Goal: Browse casually: Explore the website without a specific task or goal

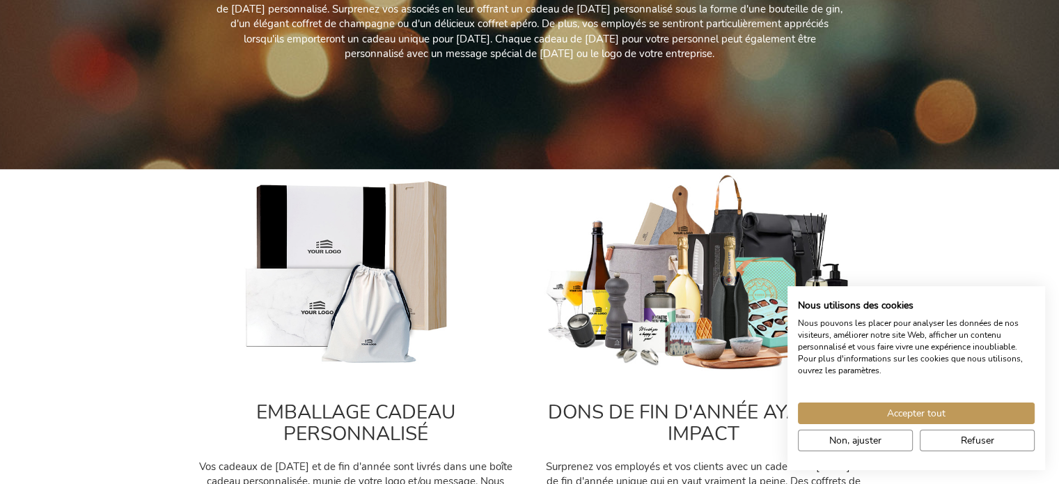
drag, startPoint x: 1069, startPoint y: 72, endPoint x: 1069, endPoint y: 122, distance: 50.1
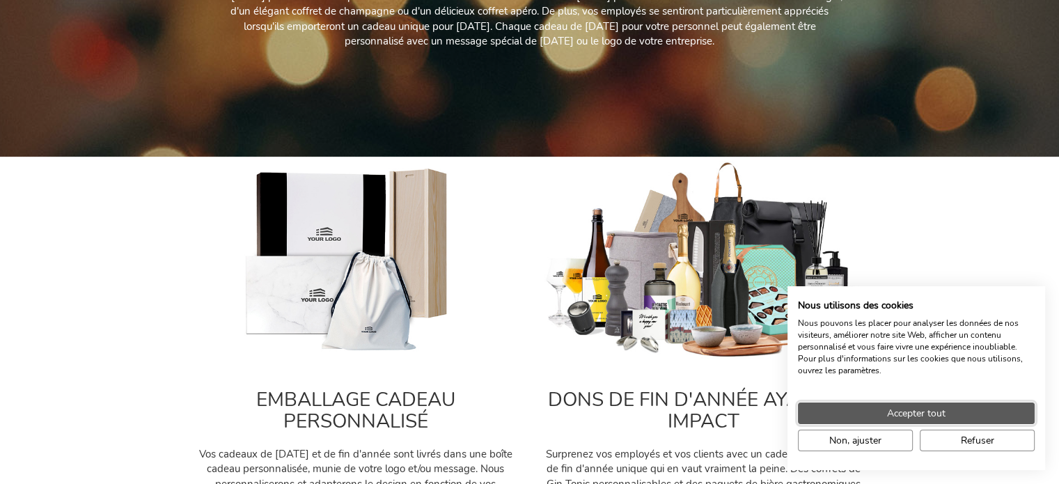
click at [908, 420] on span "Accepter tout" at bounding box center [916, 413] width 58 height 15
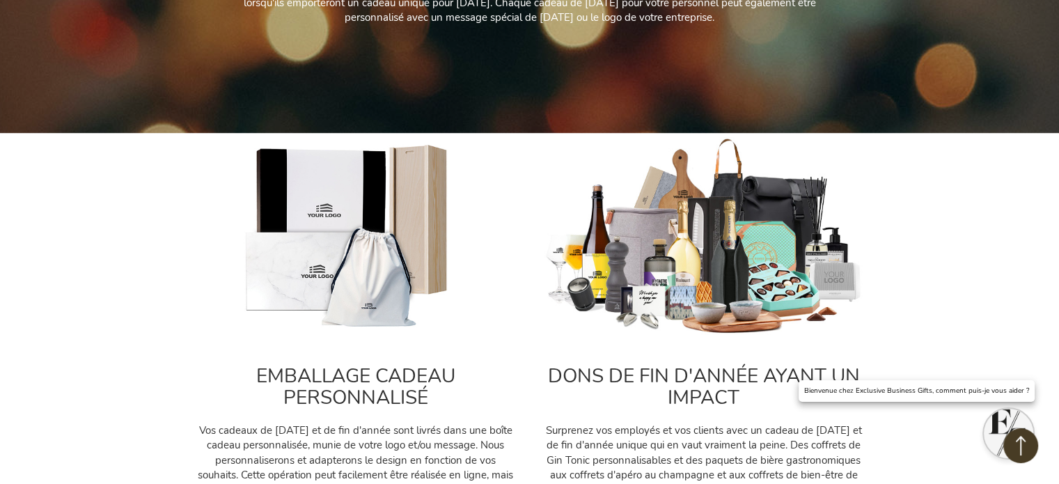
scroll to position [305, 0]
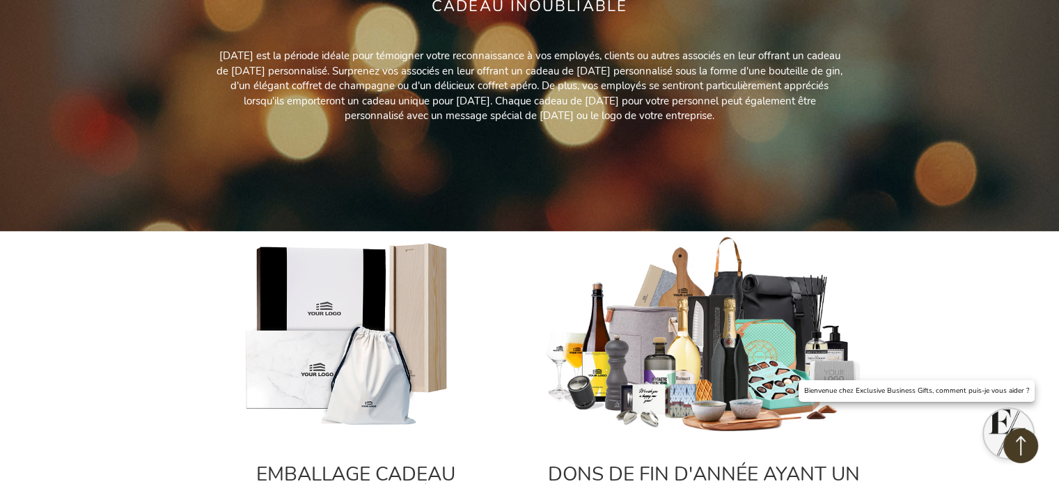
click at [674, 336] on img at bounding box center [704, 335] width 320 height 200
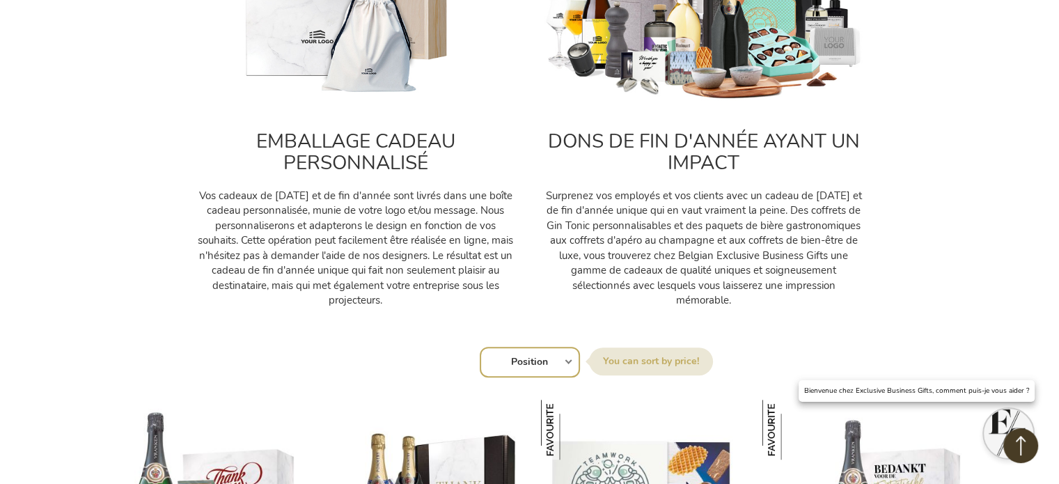
scroll to position [634, 0]
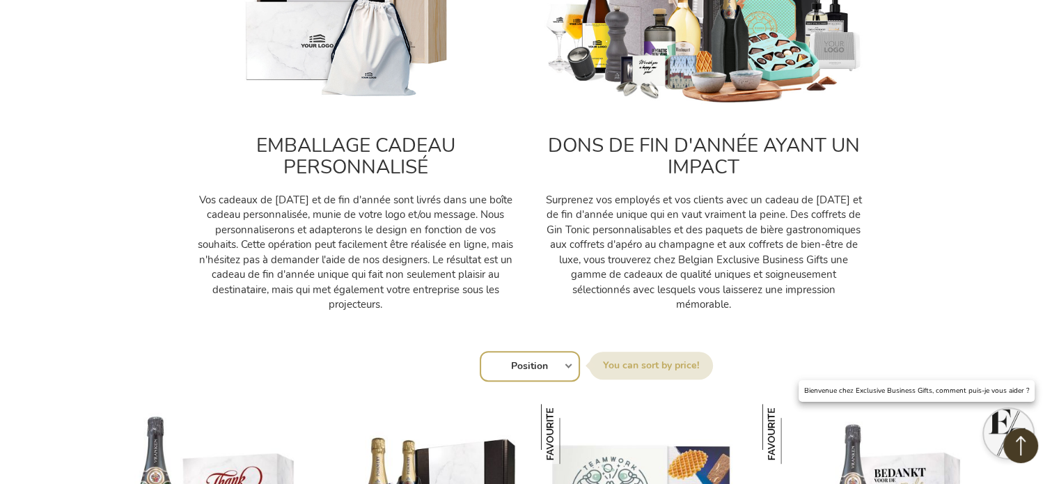
click at [744, 94] on img at bounding box center [704, 7] width 320 height 200
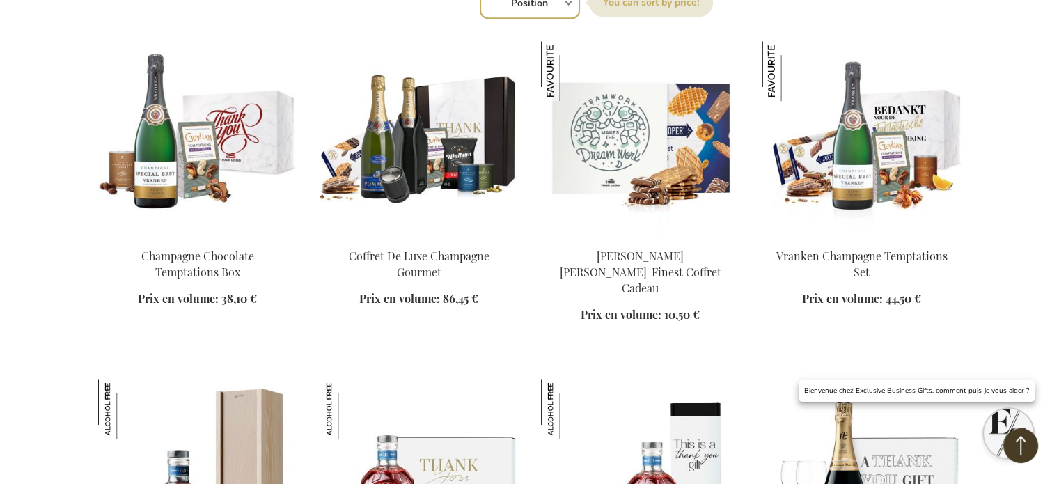
scroll to position [1073, 0]
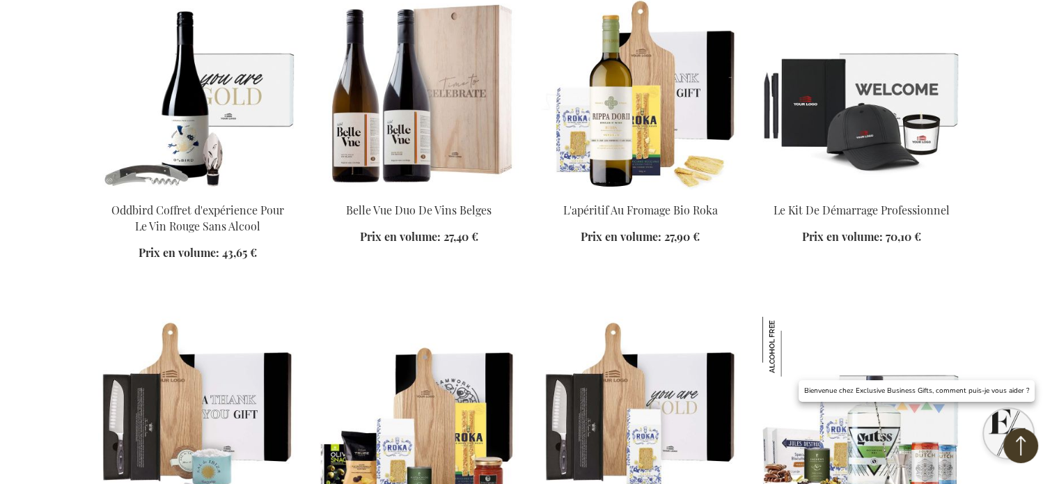
scroll to position [3656, 0]
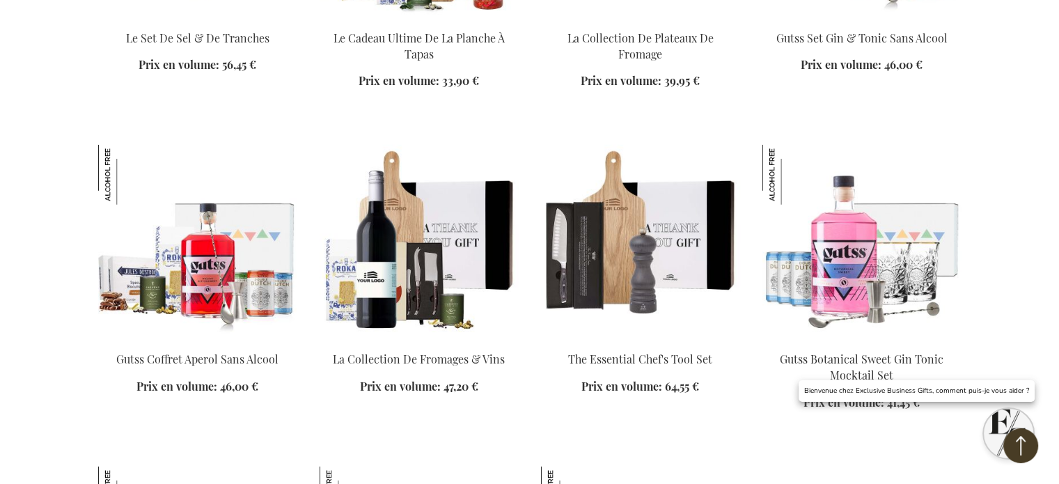
scroll to position [3881, 0]
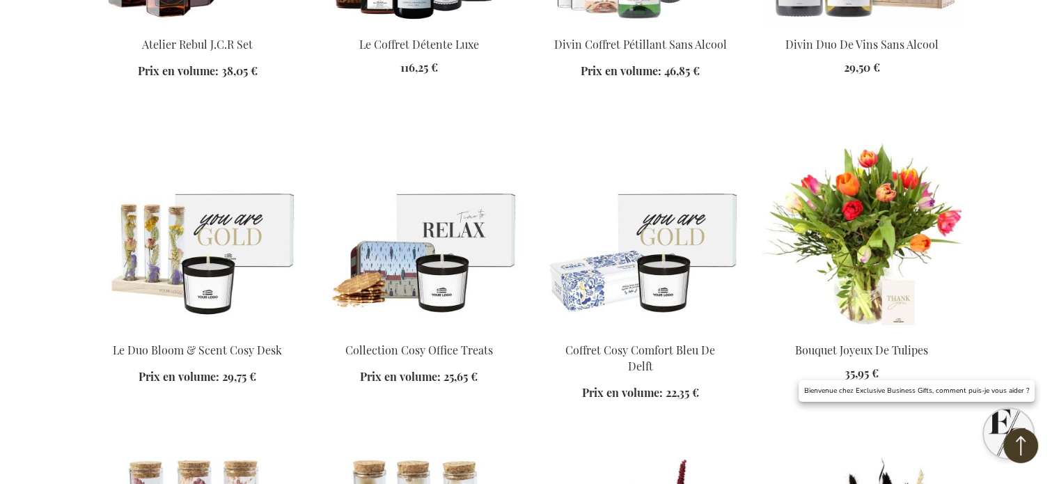
scroll to position [5430, 0]
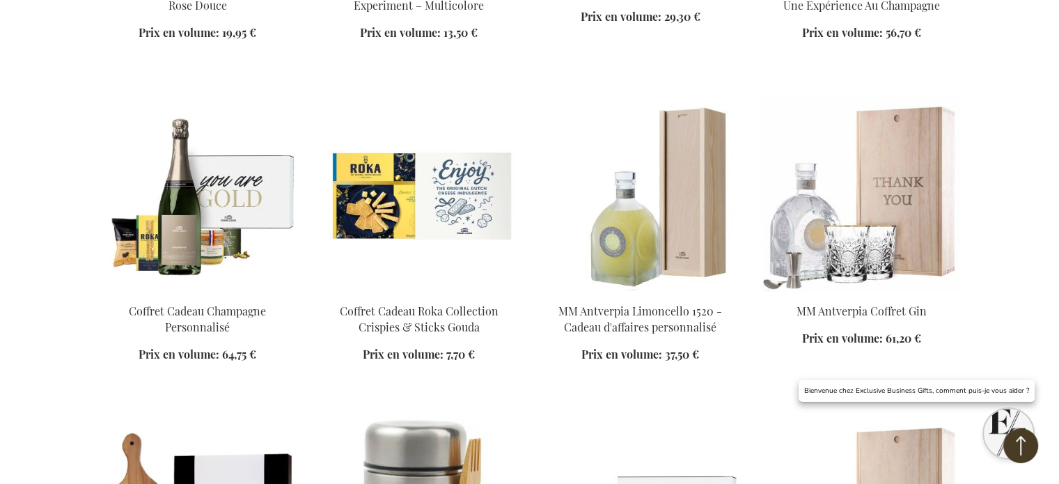
scroll to position [6434, 0]
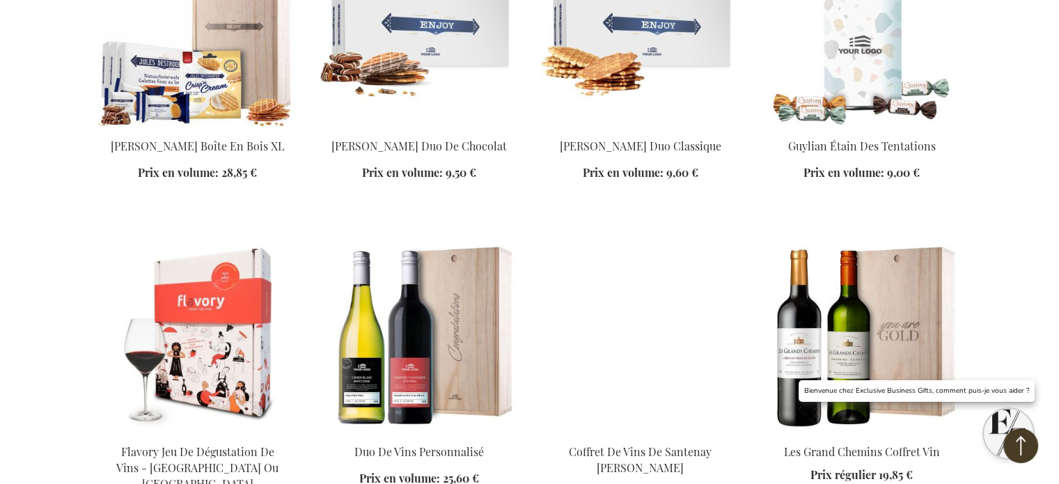
scroll to position [7243, 0]
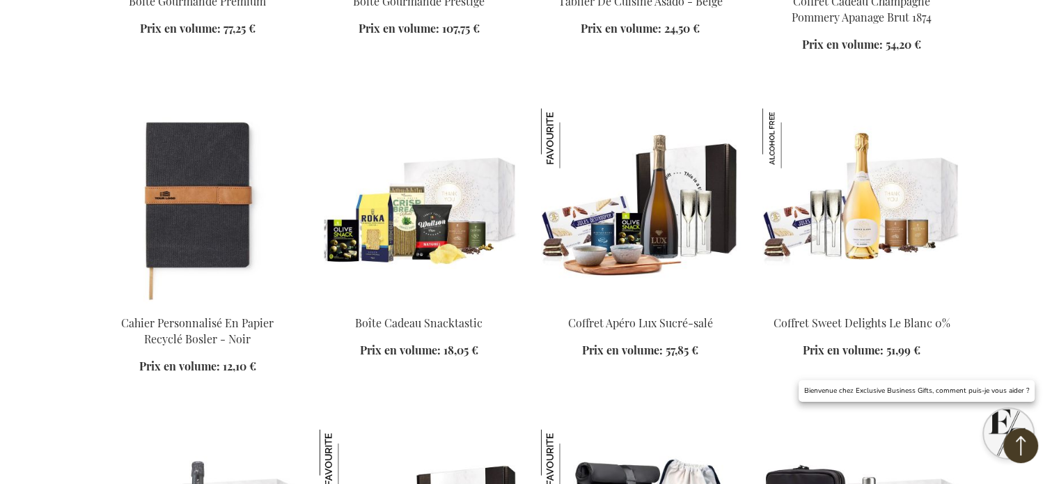
scroll to position [8314, 0]
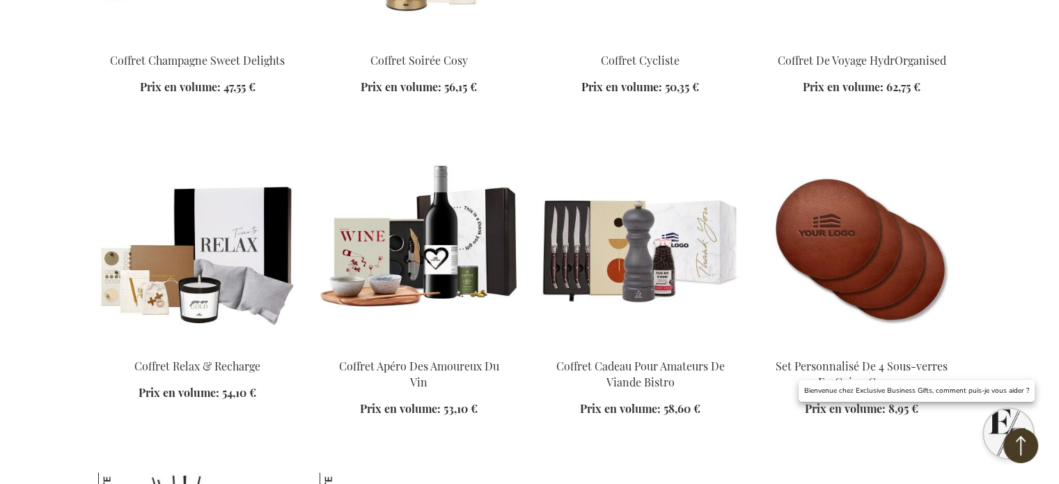
scroll to position [8973, 0]
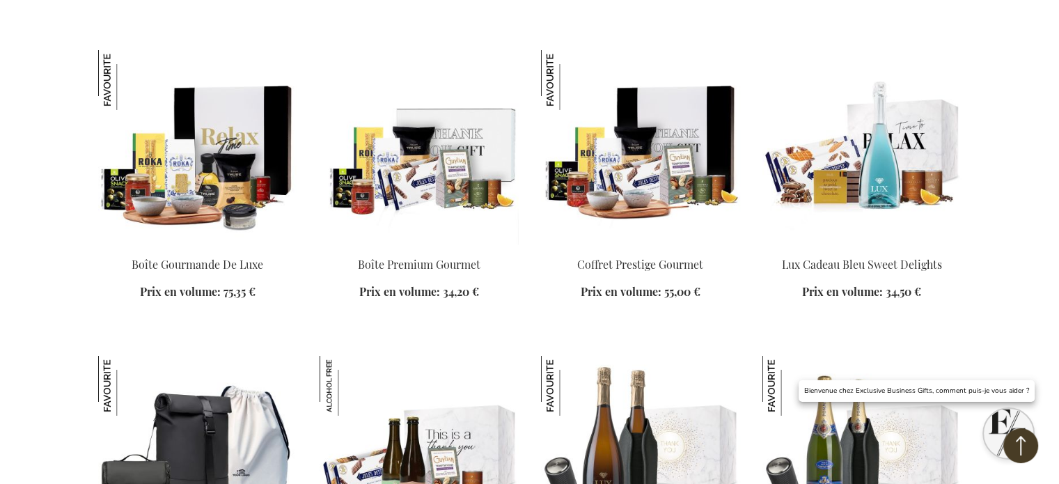
scroll to position [10023, 0]
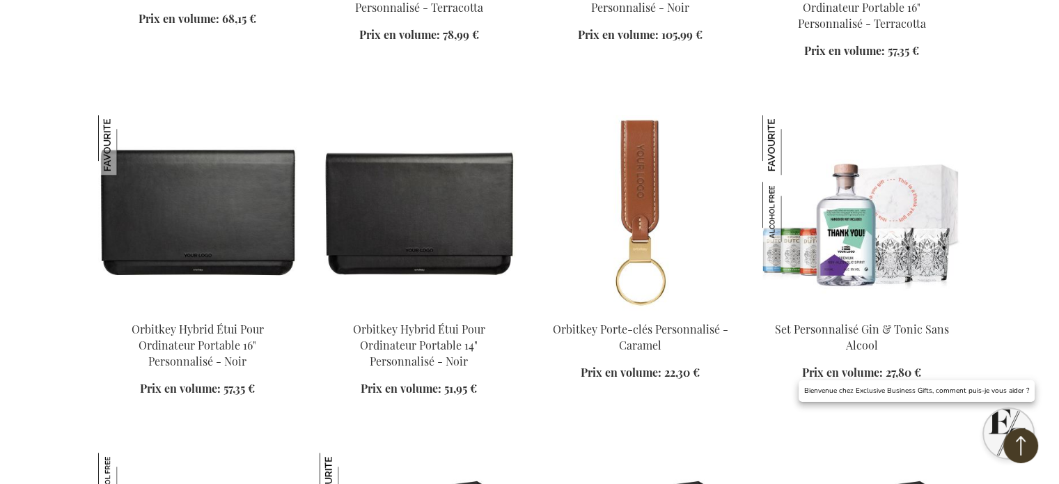
scroll to position [11874, 0]
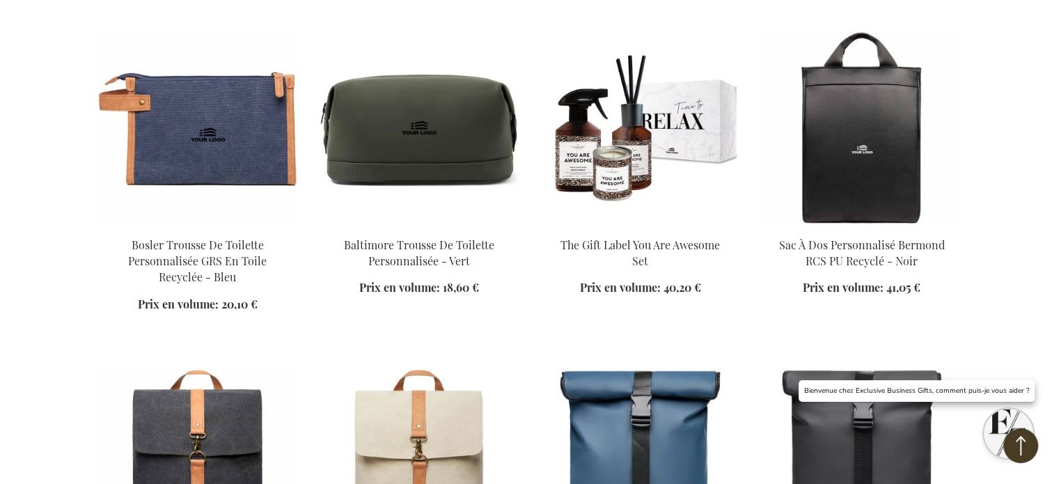
scroll to position [12957, 0]
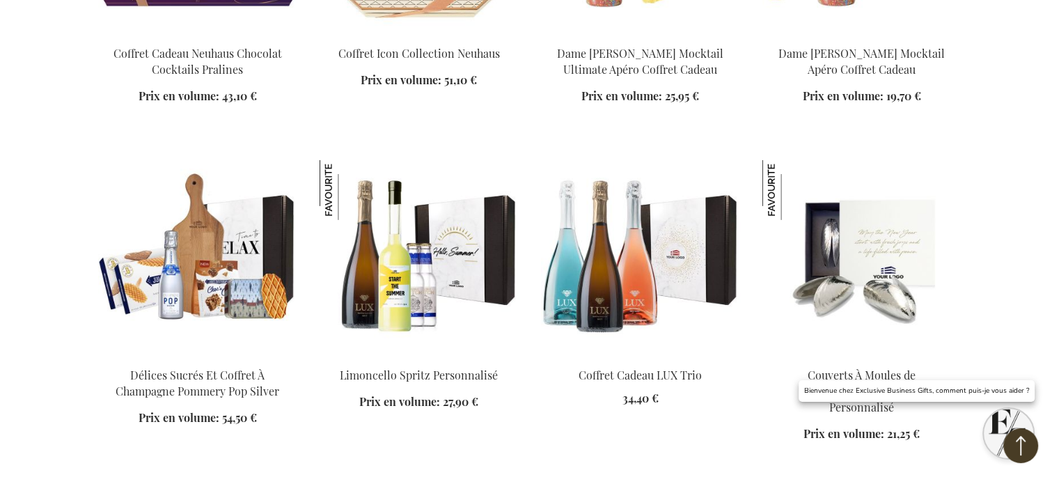
scroll to position [14737, 0]
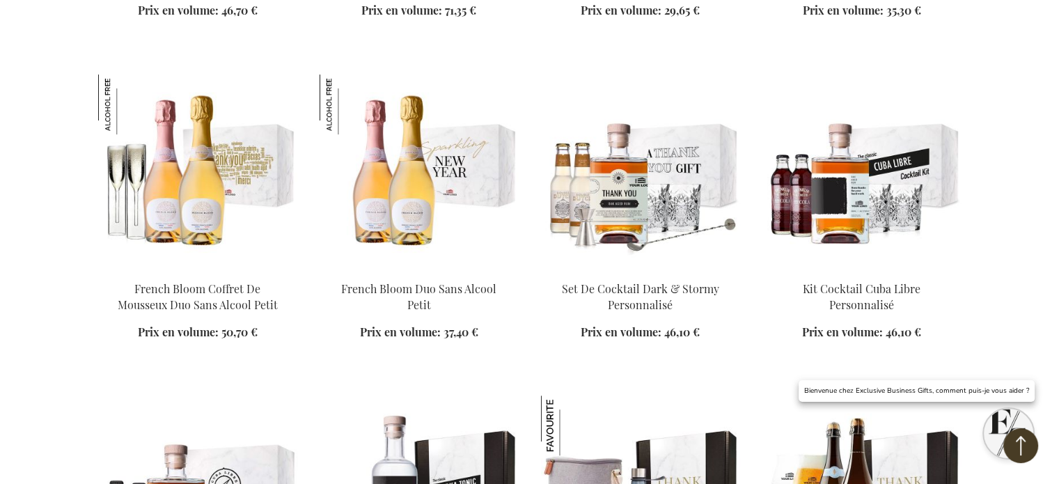
scroll to position [16359, 0]
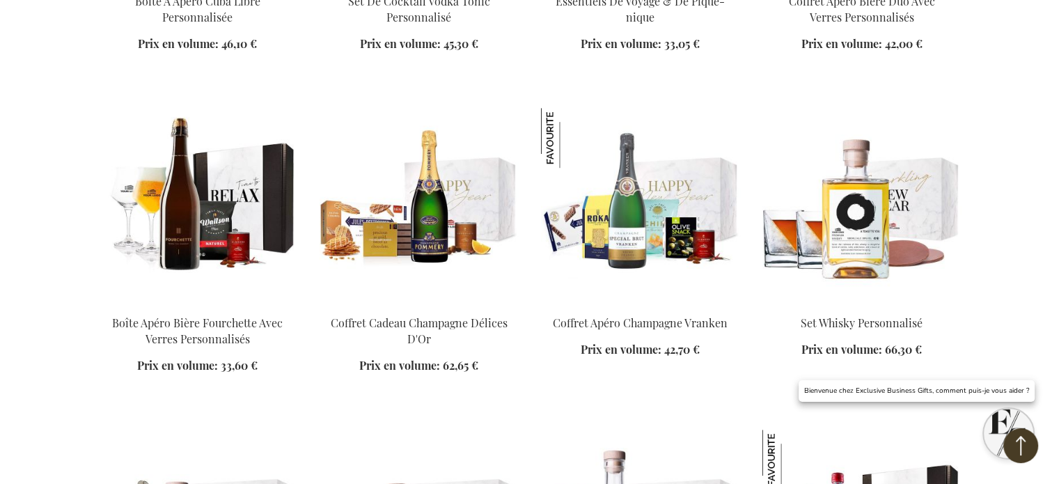
scroll to position [16841, 0]
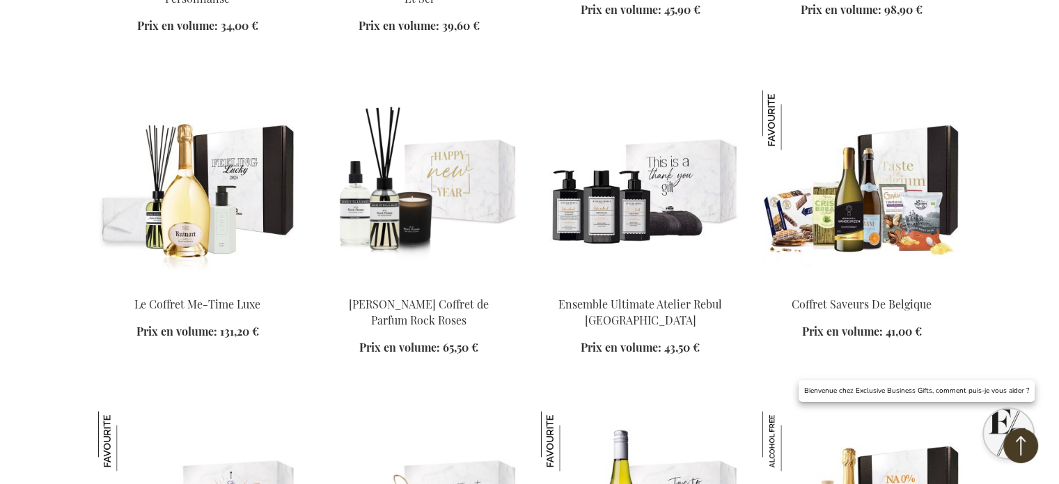
scroll to position [18365, 0]
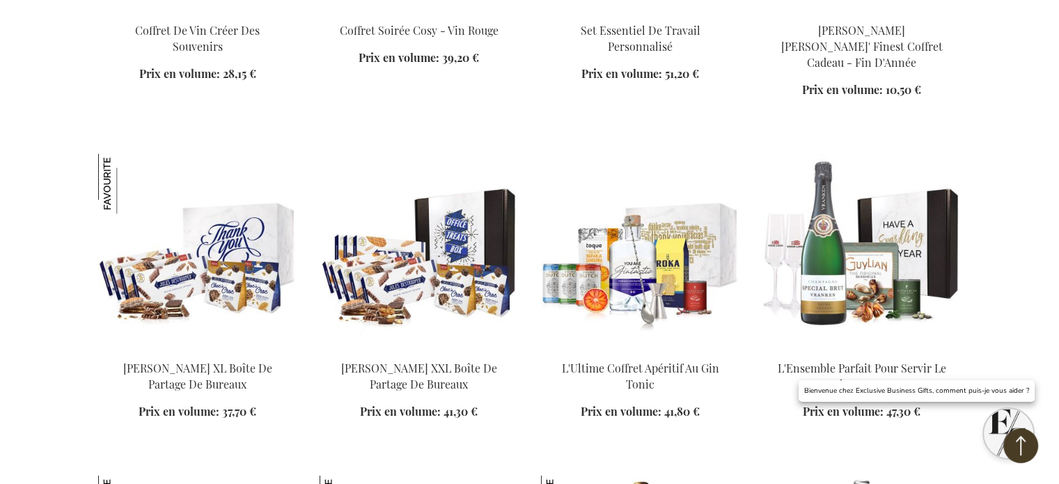
scroll to position [19847, 0]
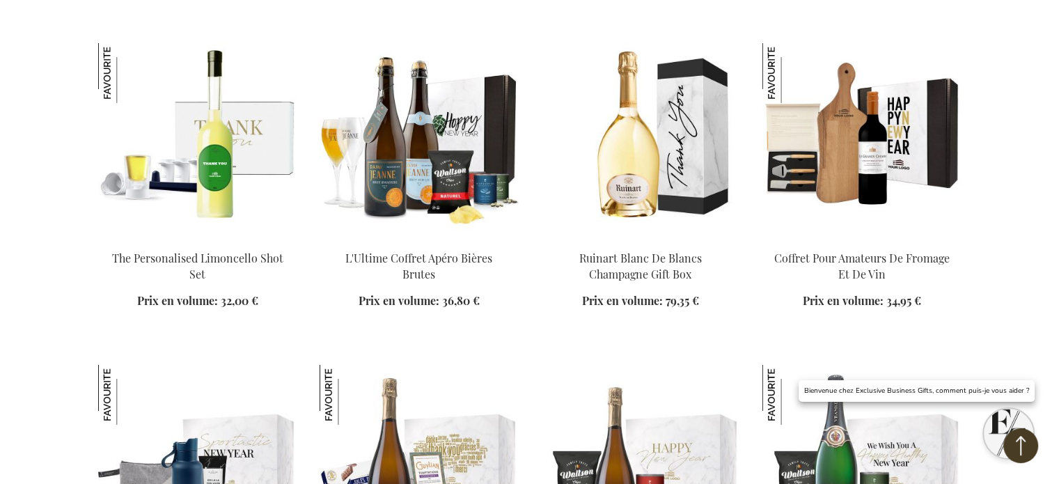
scroll to position [20428, 0]
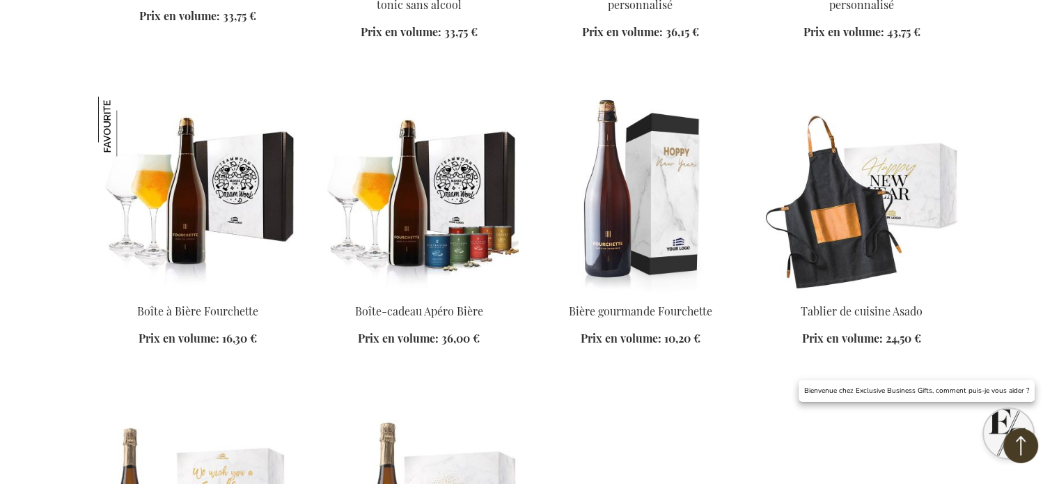
scroll to position [23500, 0]
